Goal: Task Accomplishment & Management: Use online tool/utility

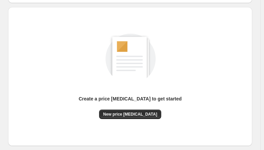
scroll to position [67, 0]
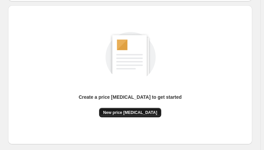
click at [140, 111] on span "New price change job" at bounding box center [130, 112] width 54 height 5
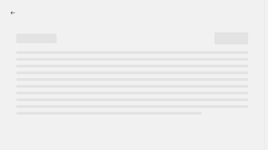
select select "percentage"
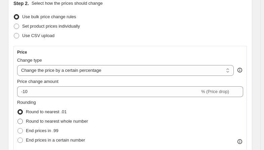
scroll to position [101, 0]
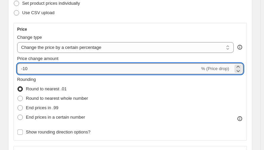
click at [47, 72] on input "-10" at bounding box center [108, 68] width 183 height 11
type input "-1"
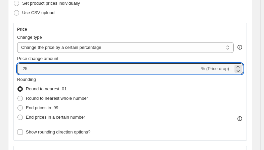
type input "-25"
click at [101, 97] on div "Rounding Round to nearest .01 Round to nearest whole number End prices in .99 E…" at bounding box center [130, 99] width 226 height 46
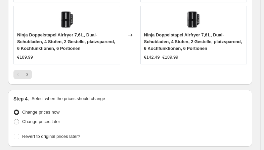
scroll to position [792, 0]
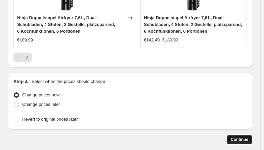
click at [243, 137] on span "Continue" at bounding box center [239, 139] width 17 height 5
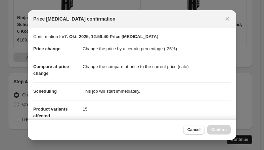
scroll to position [0, 0]
click at [221, 132] on span "Confirm" at bounding box center [219, 129] width 15 height 5
